Goal: Navigation & Orientation: Find specific page/section

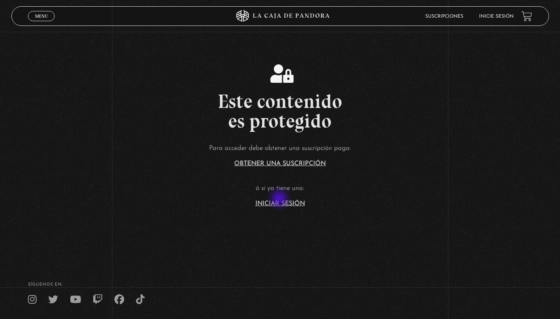
click at [280, 203] on link "Iniciar Sesión" at bounding box center [279, 204] width 49 height 6
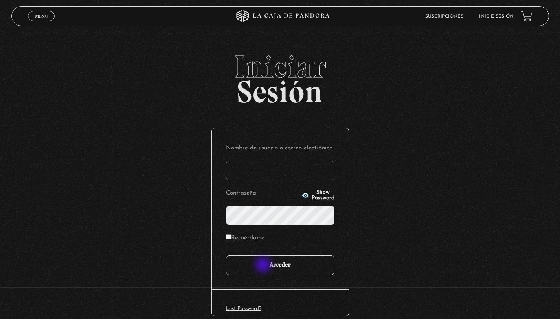
type input "[EMAIL_ADDRESS][PERSON_NAME][DOMAIN_NAME]"
click at [264, 266] on input "Acceder" at bounding box center [280, 266] width 108 height 20
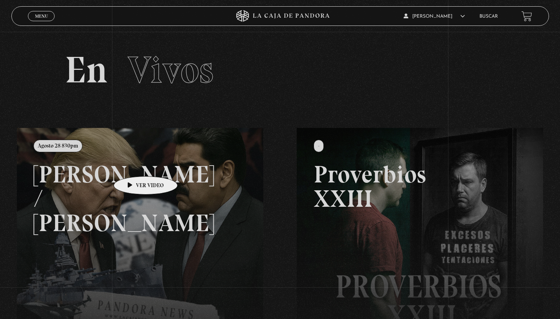
click at [133, 165] on link at bounding box center [297, 287] width 560 height 319
